Goal: Transaction & Acquisition: Book appointment/travel/reservation

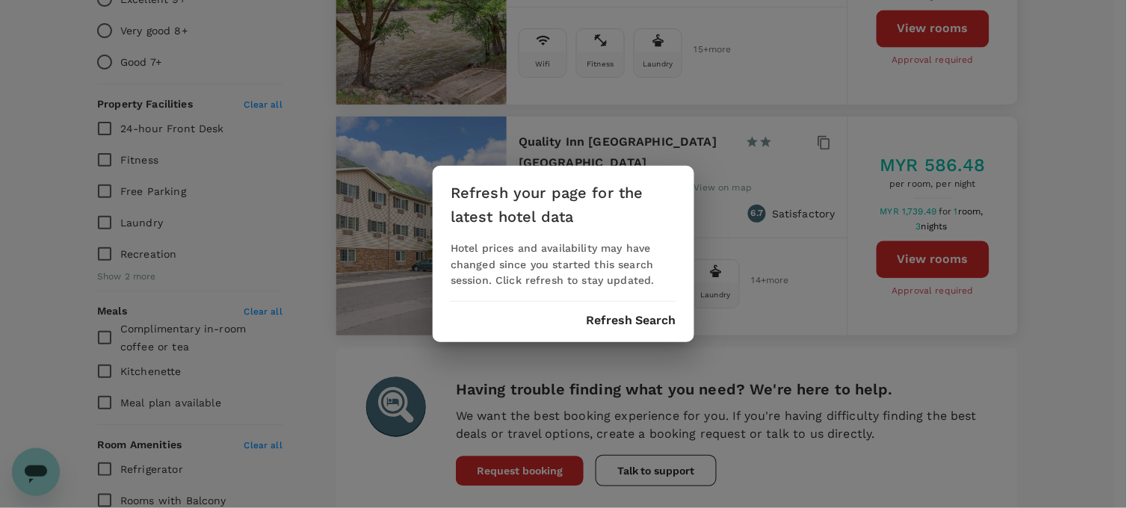
click at [636, 318] on button "Refresh Search" at bounding box center [631, 320] width 90 height 13
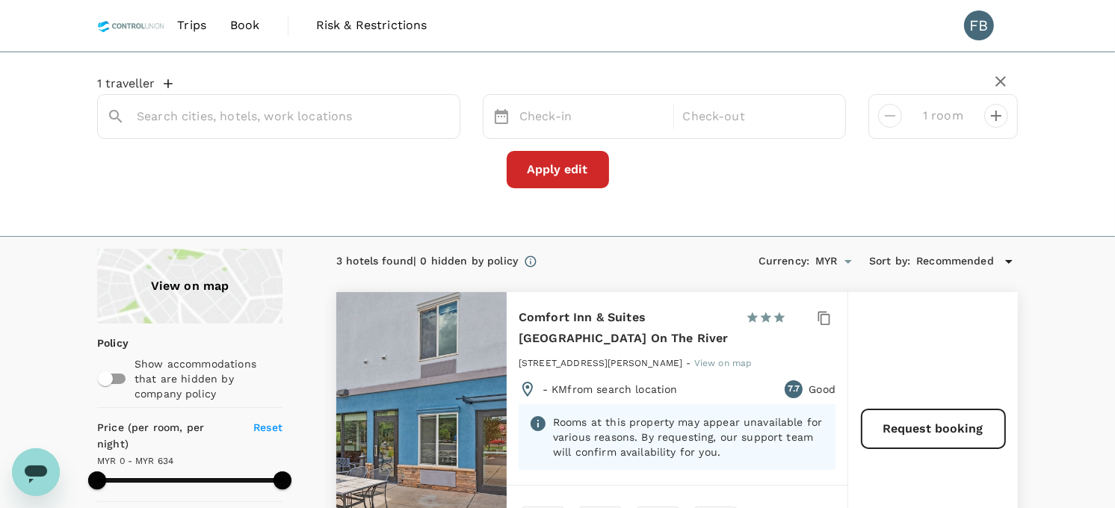
type input "Comfort Inn & Suites [GEOGRAPHIC_DATA] On The River"
type input "634"
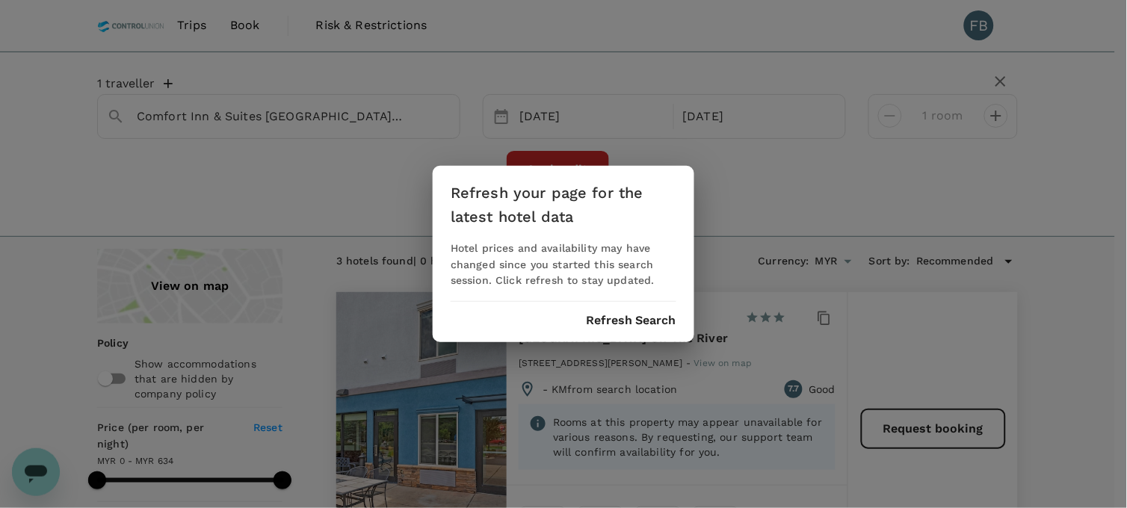
click at [604, 325] on button "Refresh Search" at bounding box center [631, 320] width 90 height 13
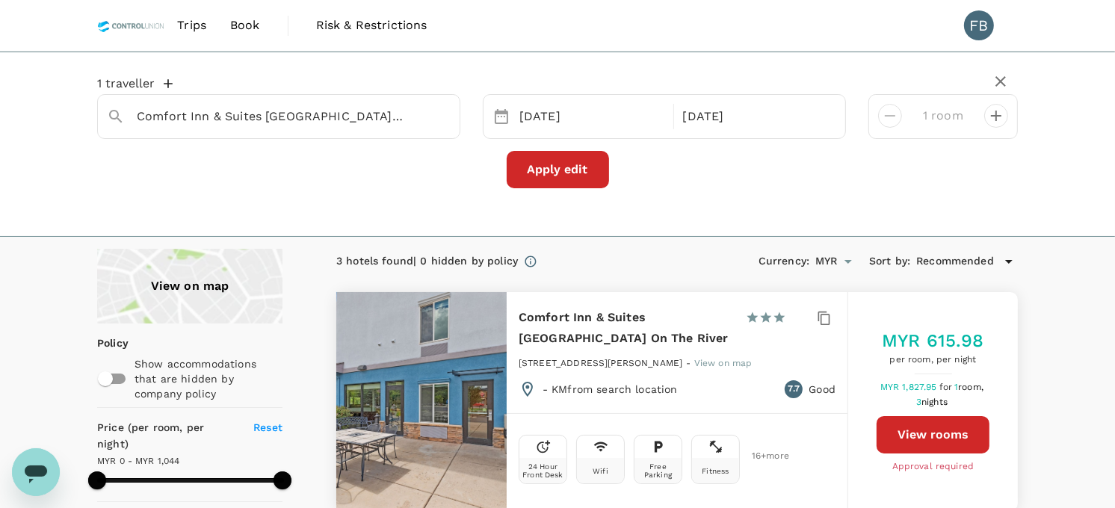
type input "1043"
